Goal: Information Seeking & Learning: Learn about a topic

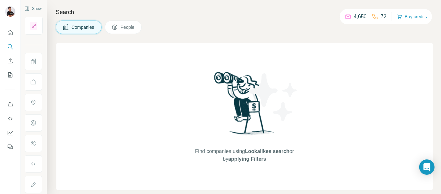
click at [132, 28] on span "People" at bounding box center [127, 27] width 15 height 6
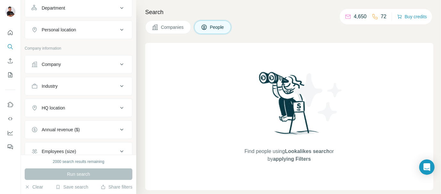
scroll to position [128, 0]
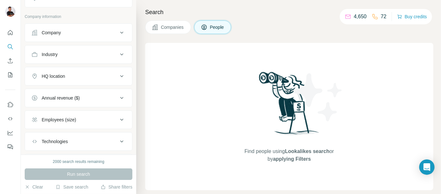
click at [103, 95] on div "Annual revenue ($)" at bounding box center [74, 98] width 87 height 6
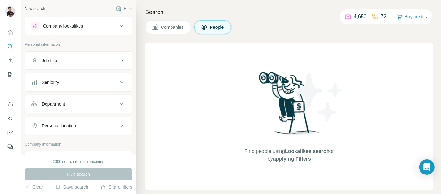
scroll to position [192, 0]
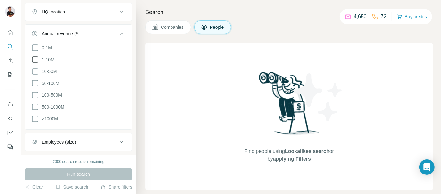
click at [37, 57] on icon at bounding box center [35, 60] width 8 height 8
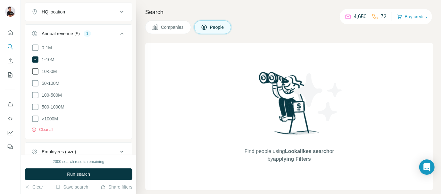
click at [36, 70] on icon at bounding box center [35, 72] width 8 height 8
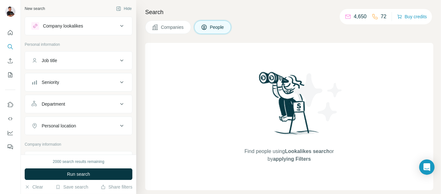
click at [92, 59] on div "Job title" at bounding box center [74, 60] width 87 height 6
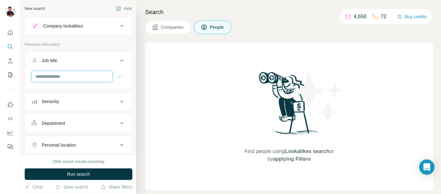
click at [82, 77] on input "text" at bounding box center [71, 77] width 81 height 12
type input "*****"
type input "***"
type input "**********"
type input "*"
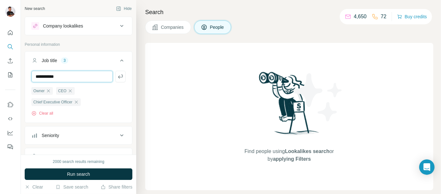
type input "**********"
type input "*"
type input "**********"
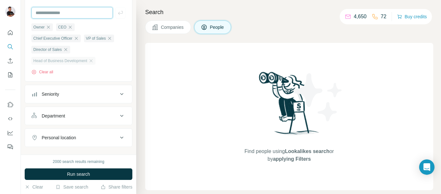
scroll to position [96, 0]
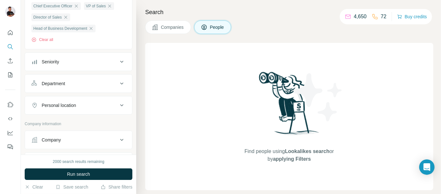
click at [108, 61] on div "Seniority" at bounding box center [74, 62] width 87 height 6
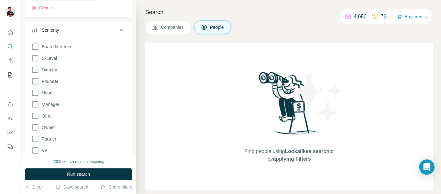
scroll to position [160, 0]
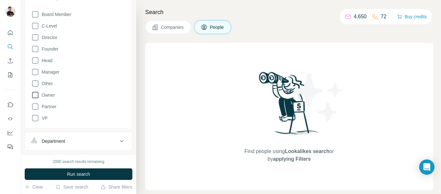
click at [37, 95] on icon at bounding box center [35, 95] width 8 height 8
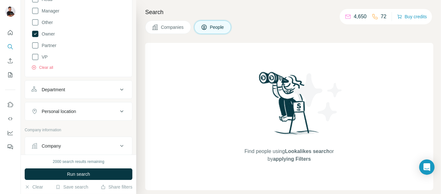
scroll to position [224, 0]
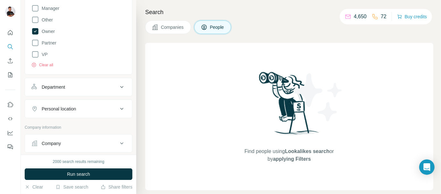
click at [84, 90] on div "Department" at bounding box center [74, 87] width 87 height 6
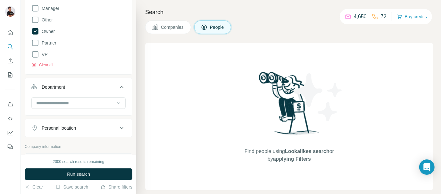
click at [84, 90] on div "Department" at bounding box center [74, 87] width 87 height 6
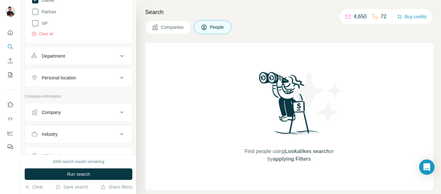
scroll to position [288, 0]
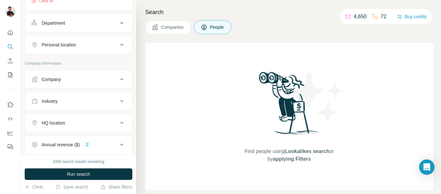
click at [85, 48] on div "Personal location" at bounding box center [74, 45] width 87 height 6
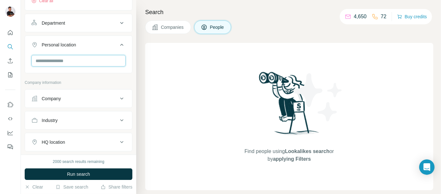
click at [78, 58] on input "text" at bounding box center [78, 61] width 94 height 12
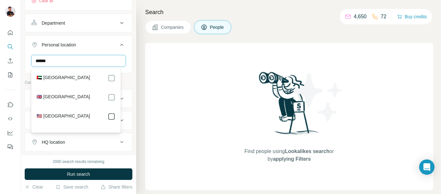
type input "******"
click at [77, 61] on input "******" at bounding box center [78, 61] width 94 height 12
click at [129, 52] on div "New search Hide Company lookalikes Personal information Job title 6 Owner CEO C…" at bounding box center [78, 77] width 115 height 155
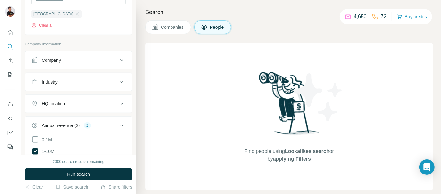
scroll to position [352, 0]
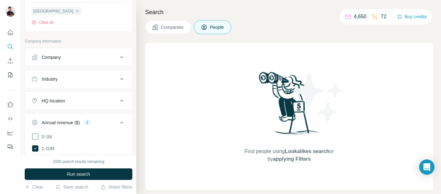
click at [95, 55] on div "Company" at bounding box center [74, 57] width 87 height 6
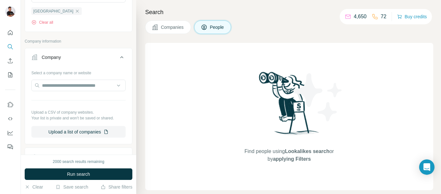
click at [95, 55] on div "Company" at bounding box center [74, 57] width 87 height 6
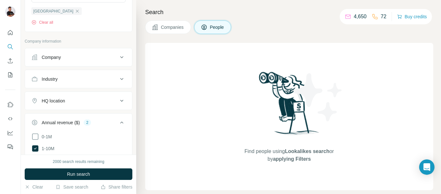
click at [81, 83] on button "Industry" at bounding box center [78, 78] width 107 height 15
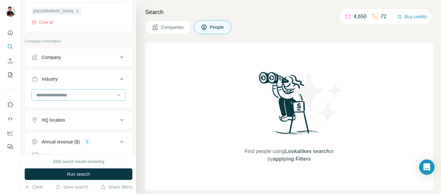
click at [76, 93] on input at bounding box center [75, 95] width 79 height 7
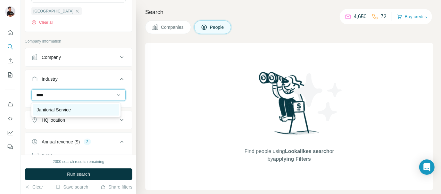
type input "****"
click at [74, 108] on div "Janitorial Service" at bounding box center [76, 110] width 79 height 6
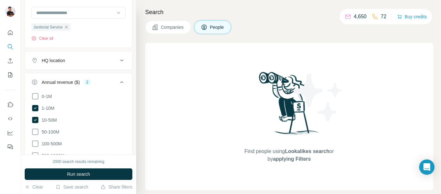
scroll to position [448, 0]
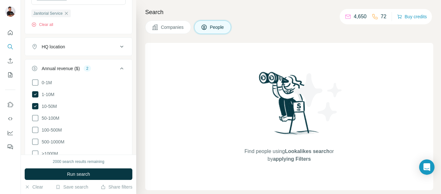
click at [111, 46] on div "HQ location" at bounding box center [74, 47] width 87 height 6
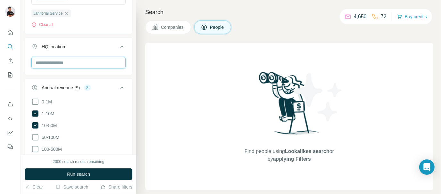
click at [70, 59] on input "text" at bounding box center [78, 63] width 94 height 12
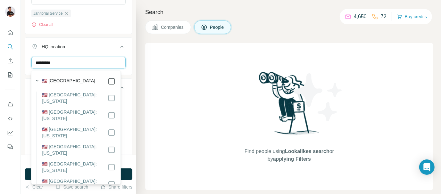
type input "*********"
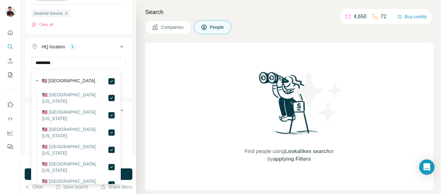
click at [128, 62] on div "New search Hide Company lookalikes Personal information Job title 6 Owner CEO C…" at bounding box center [78, 77] width 115 height 155
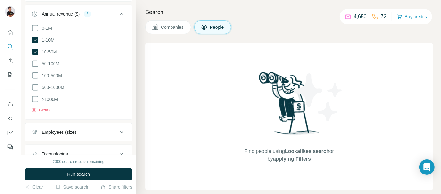
scroll to position [591, 0]
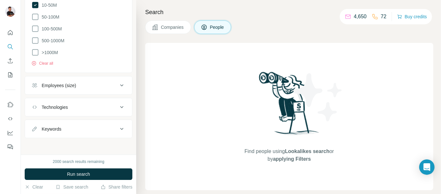
click at [112, 85] on div "Employees (size)" at bounding box center [74, 85] width 87 height 6
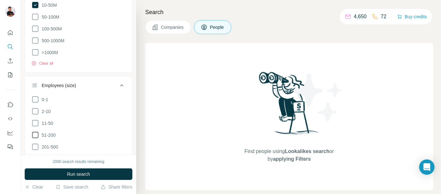
click at [37, 135] on icon at bounding box center [35, 135] width 8 height 8
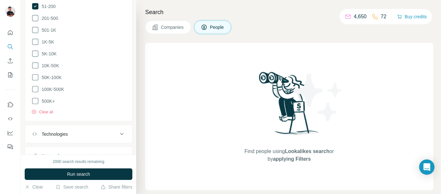
scroll to position [746, 0]
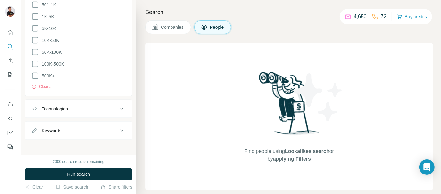
click at [80, 176] on span "Run search" at bounding box center [78, 174] width 23 height 6
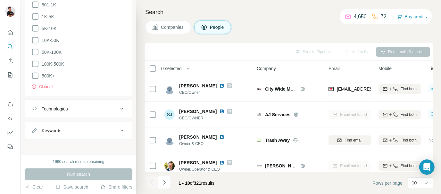
click at [84, 133] on button "Keywords" at bounding box center [78, 130] width 107 height 15
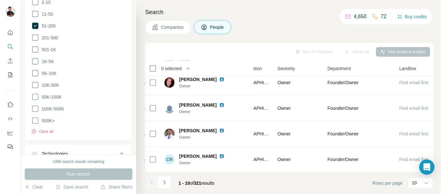
scroll to position [765, 0]
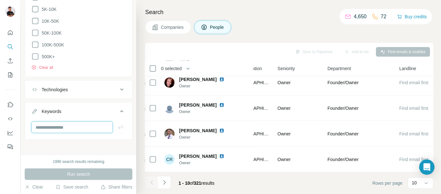
click at [71, 125] on input "text" at bounding box center [71, 128] width 81 height 12
type input "**********"
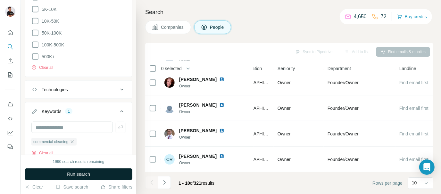
click at [72, 170] on button "Run search" at bounding box center [79, 175] width 108 height 12
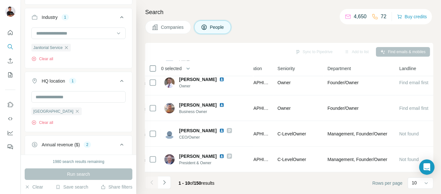
scroll to position [380, 0]
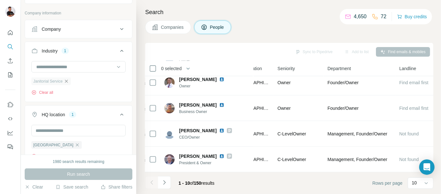
click at [69, 82] on icon "button" at bounding box center [66, 81] width 5 height 5
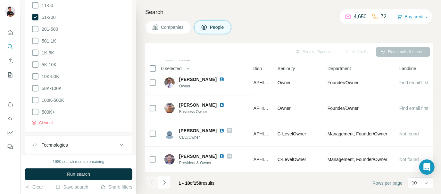
scroll to position [733, 0]
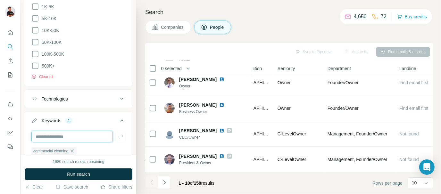
click at [77, 133] on input "text" at bounding box center [71, 137] width 81 height 12
type input "**********"
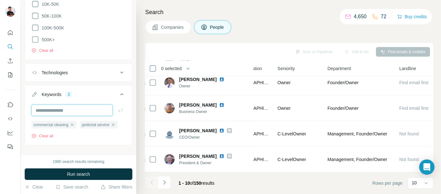
scroll to position [765, 0]
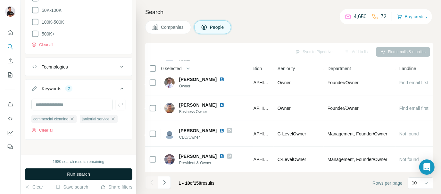
click at [75, 173] on span "Run search" at bounding box center [78, 174] width 23 height 6
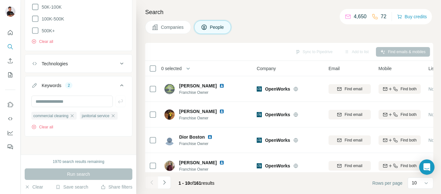
scroll to position [776, 0]
